Goal: Task Accomplishment & Management: Use online tool/utility

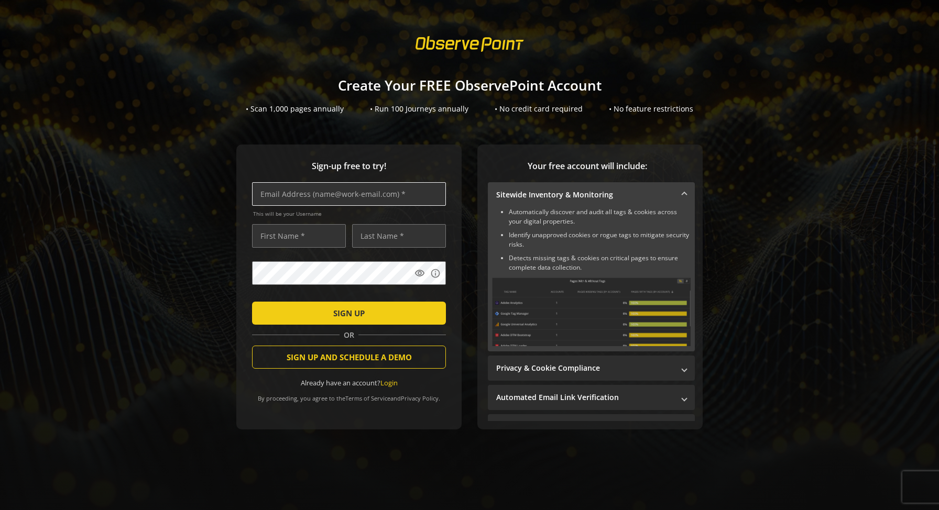
click at [341, 201] on input "text" at bounding box center [349, 194] width 194 height 24
type input "[EMAIL_ADDRESS][DOMAIN_NAME]"
type input "[PERSON_NAME]"
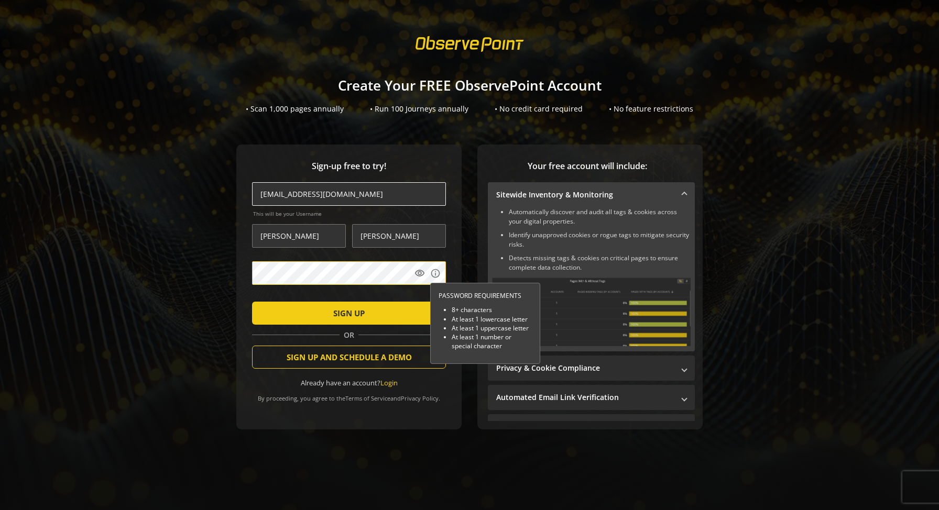
click at [252, 302] on button "SIGN UP" at bounding box center [349, 313] width 194 height 23
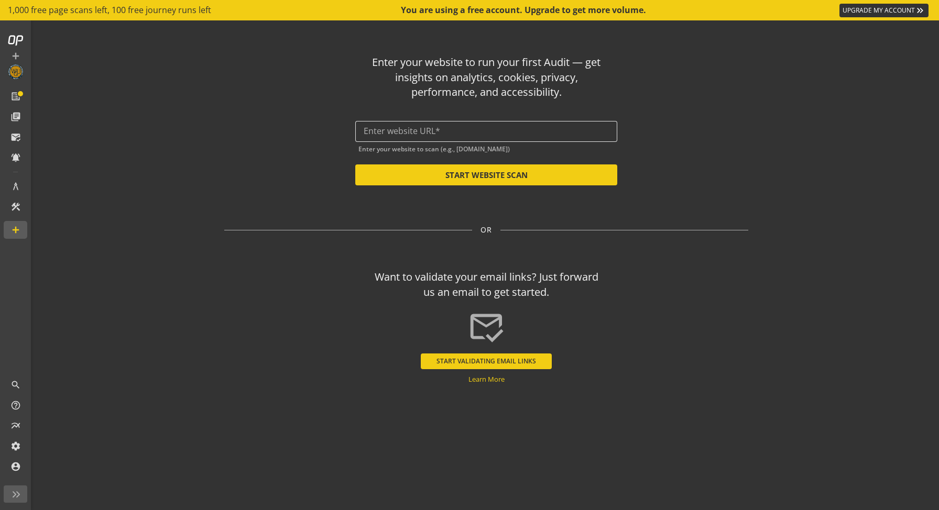
click at [451, 133] on input "text" at bounding box center [486, 131] width 245 height 10
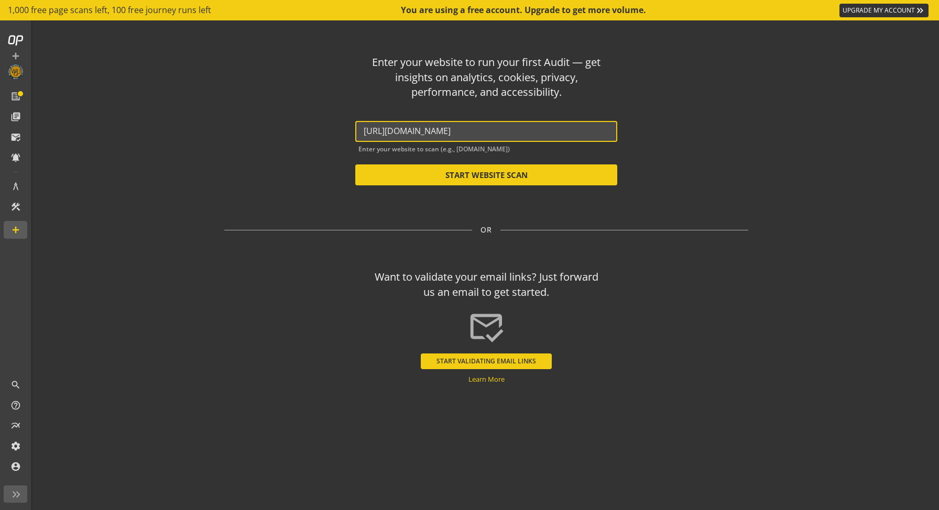
type input "[URL][DOMAIN_NAME]"
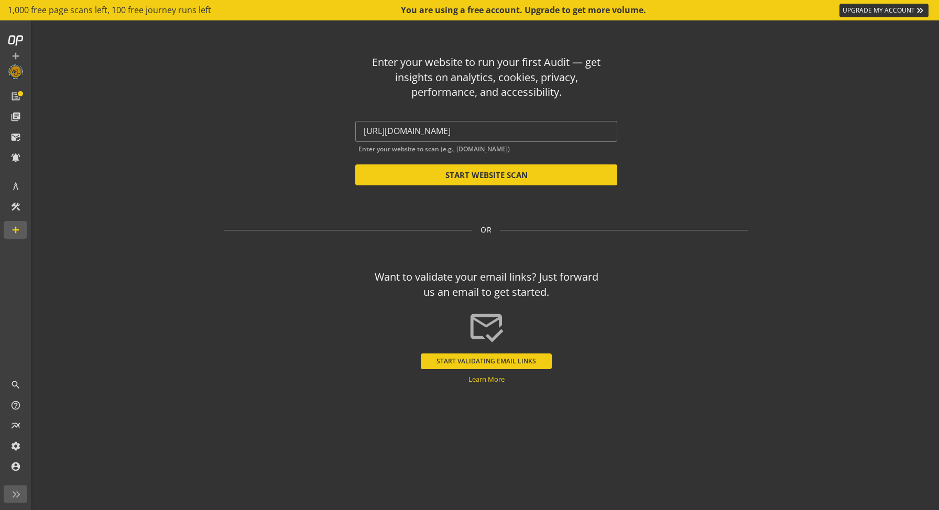
click at [493, 147] on mat-hint "Enter your website to scan (e.g., [DOMAIN_NAME])" at bounding box center [433, 148] width 151 height 10
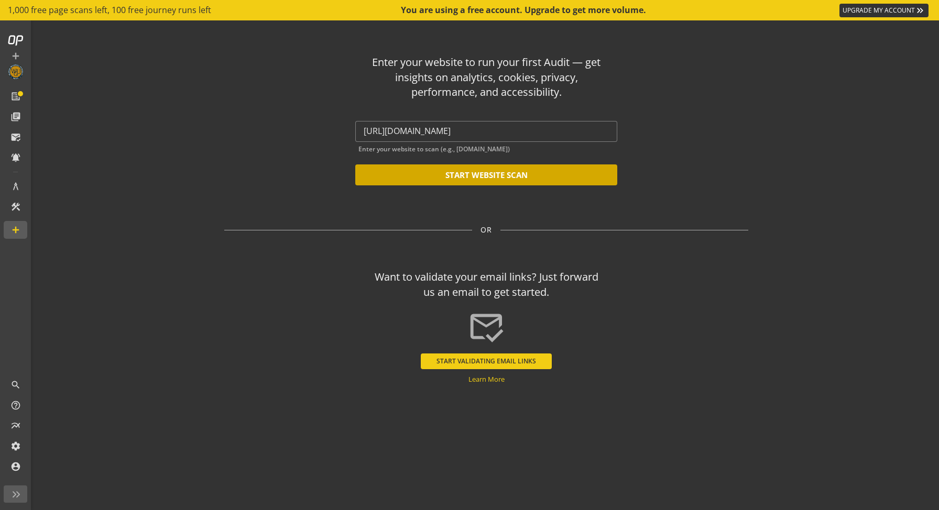
click at [495, 176] on button "START WEBSITE SCAN" at bounding box center [486, 175] width 262 height 21
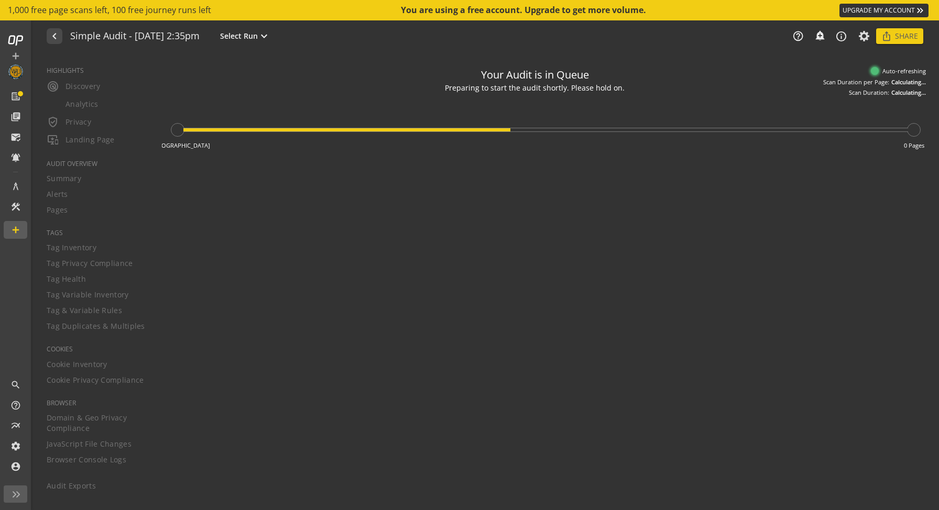
type textarea "Notes can include: -a description of what this audit is validating -changes in …"
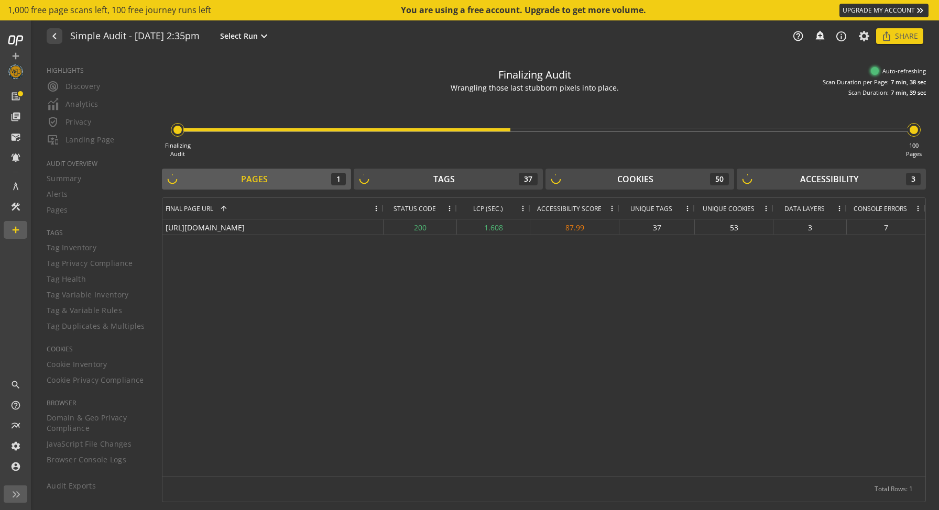
click at [518, 386] on div "[URL][DOMAIN_NAME] 200 1.608 87.99 37 53 3 7" at bounding box center [543, 348] width 763 height 257
